Goal: Information Seeking & Learning: Find specific fact

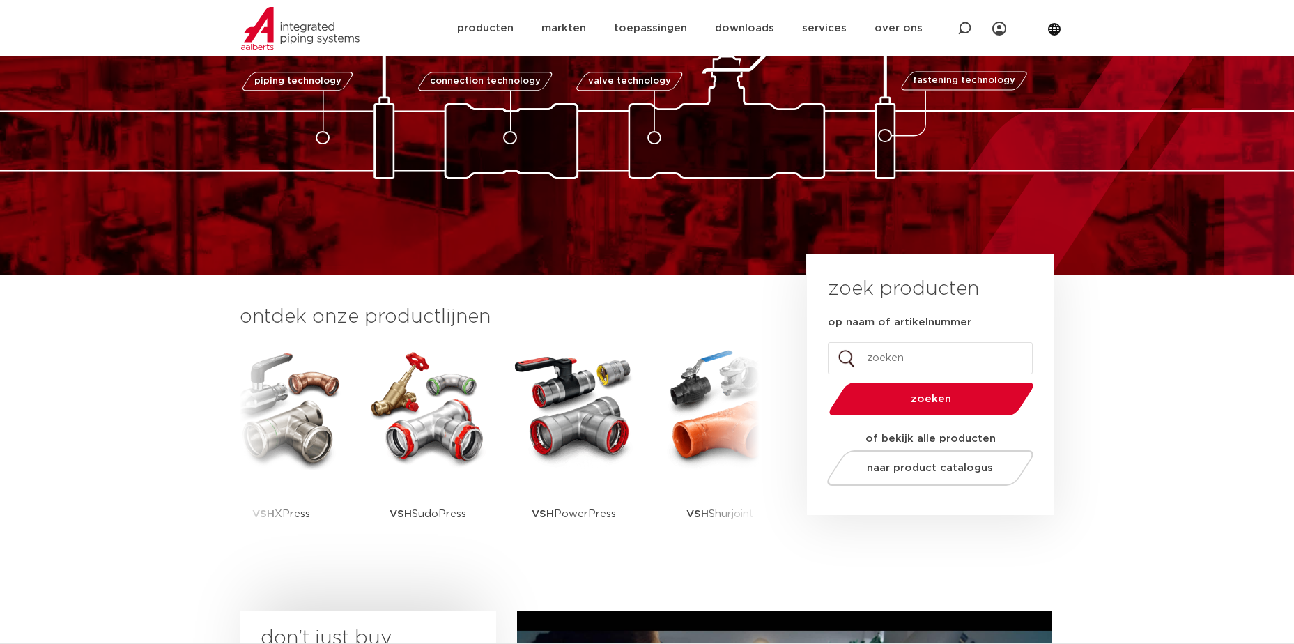
scroll to position [139, 0]
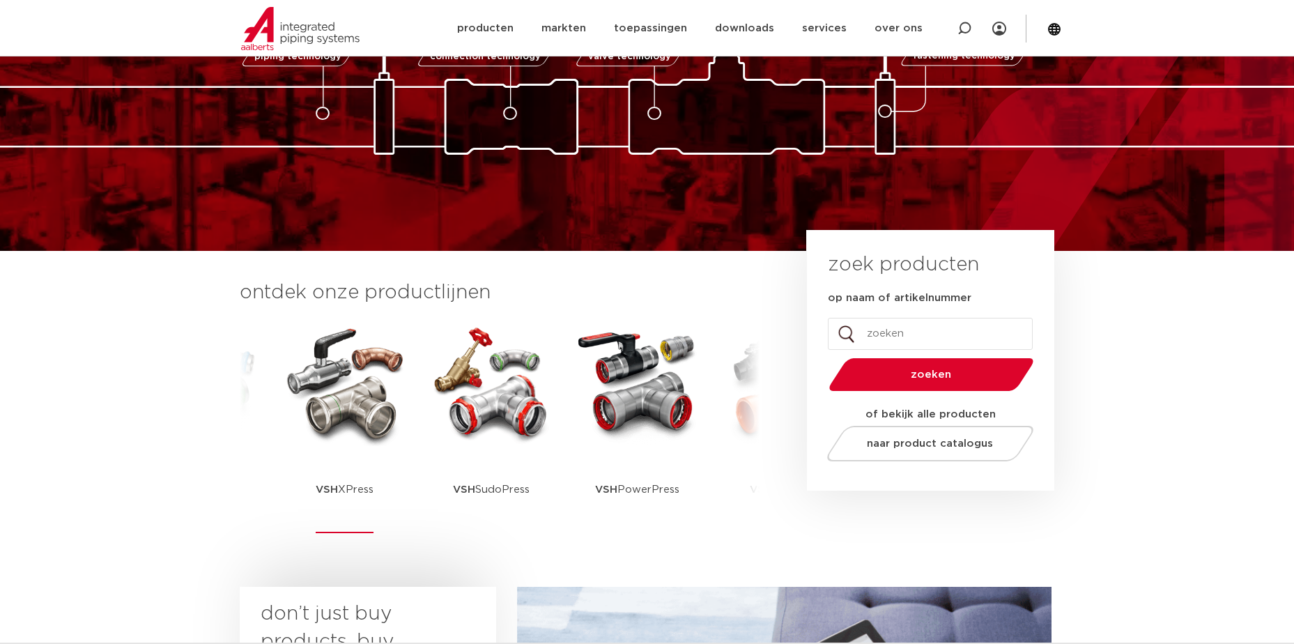
click at [336, 424] on img at bounding box center [344, 383] width 125 height 125
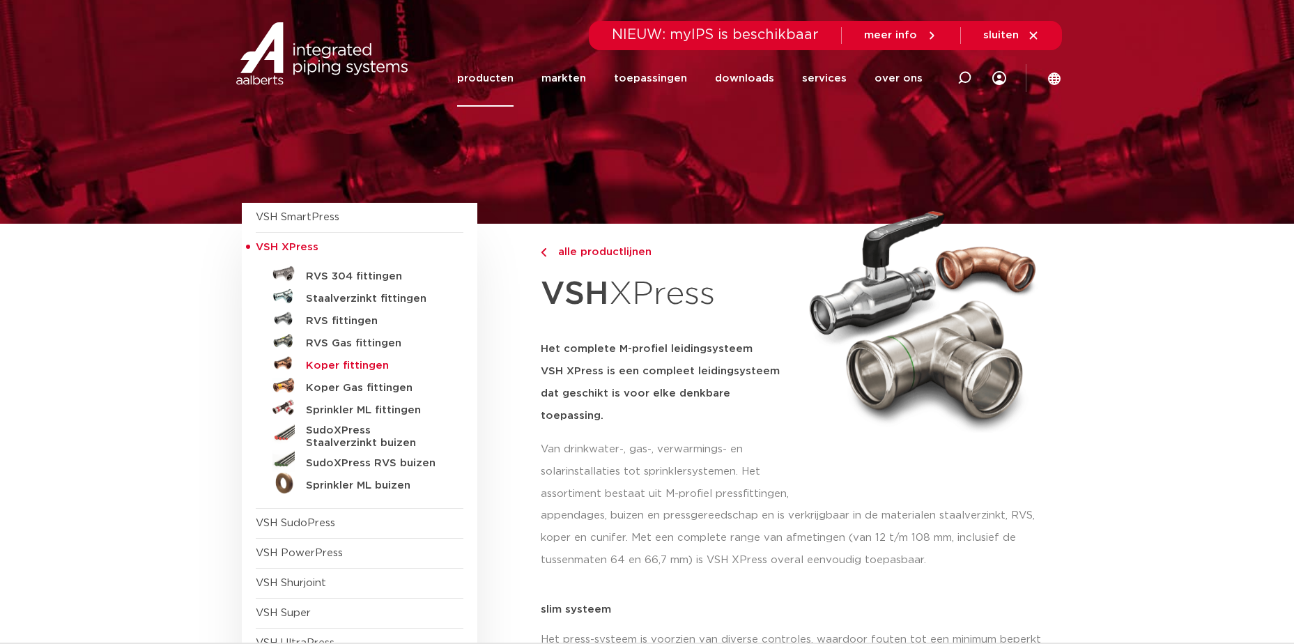
click at [325, 364] on h5 "Koper fittingen" at bounding box center [375, 366] width 138 height 13
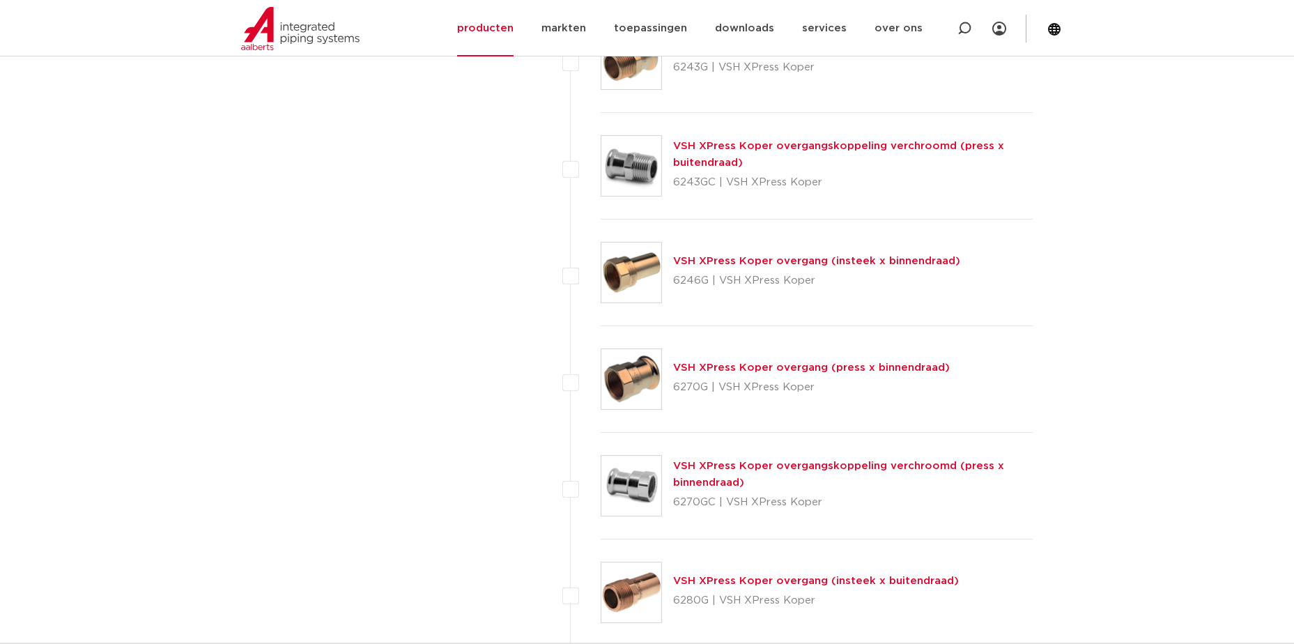
scroll to position [1045, 0]
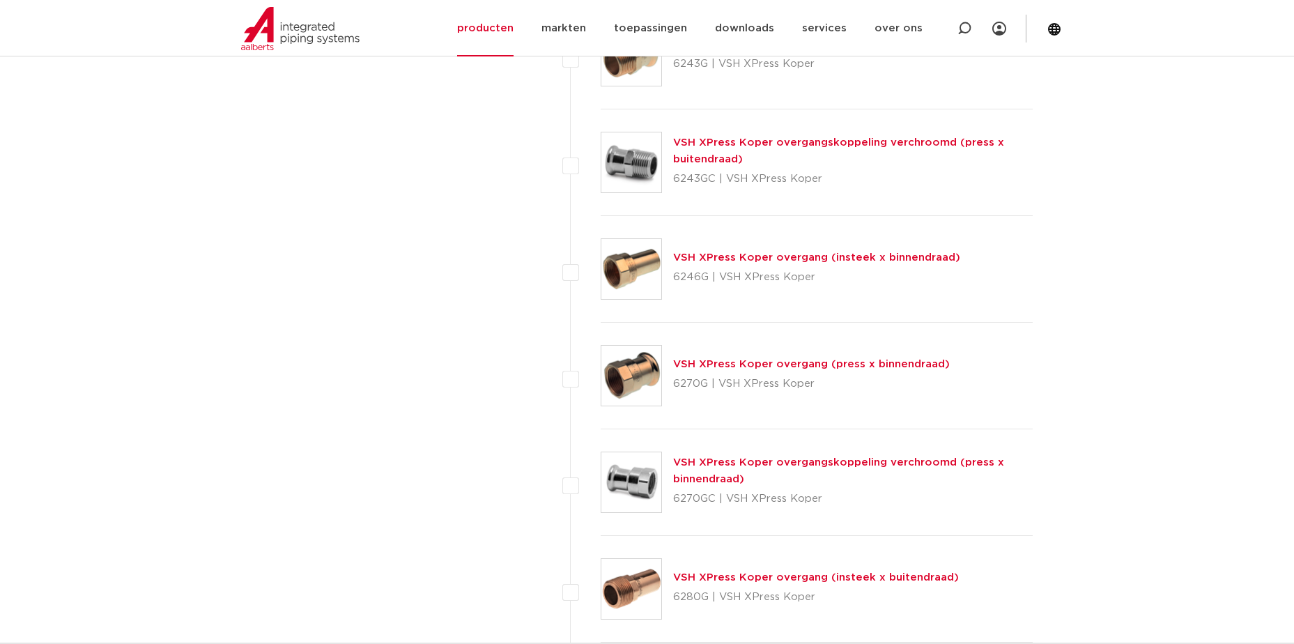
click at [633, 364] on img at bounding box center [631, 376] width 60 height 60
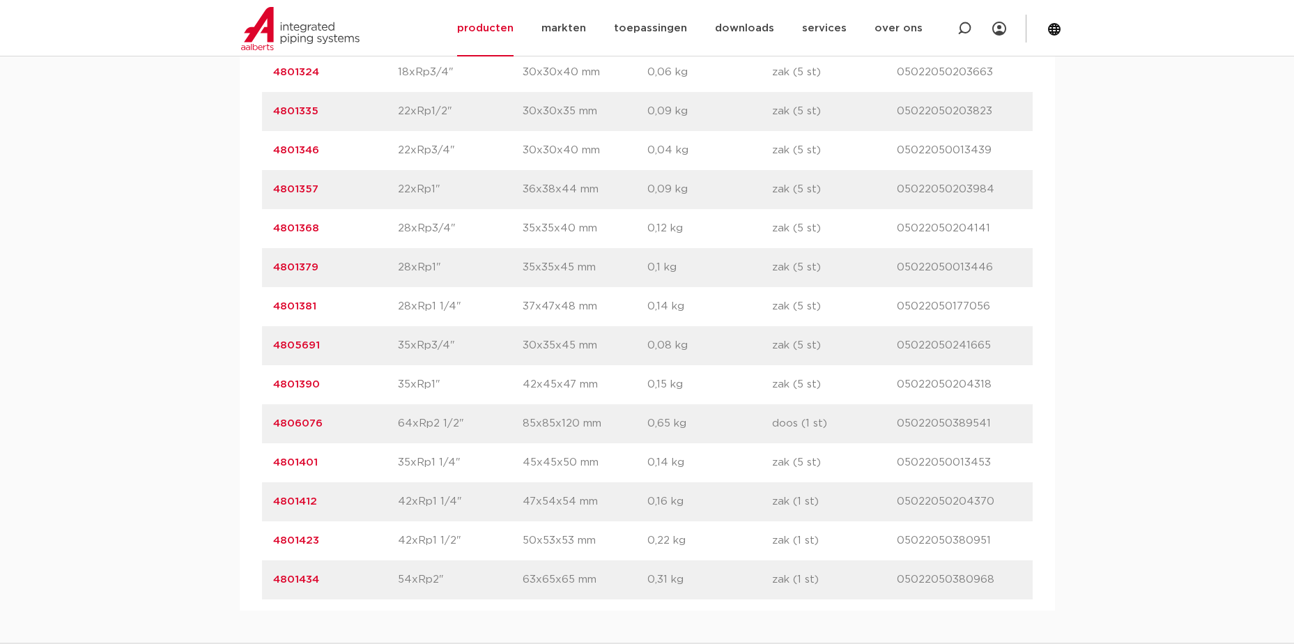
scroll to position [1254, 0]
drag, startPoint x: 320, startPoint y: 578, endPoint x: 275, endPoint y: 576, distance: 45.3
click at [275, 576] on p "4801434" at bounding box center [335, 578] width 125 height 17
drag, startPoint x: 275, startPoint y: 576, endPoint x: 285, endPoint y: 582, distance: 11.8
copy link "4801434"
